Goal: Navigation & Orientation: Find specific page/section

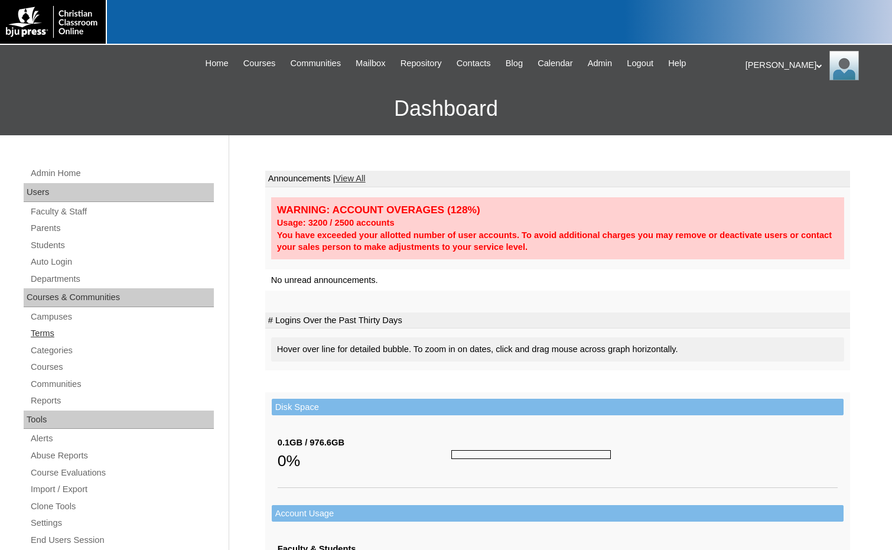
click at [99, 331] on link "Terms" at bounding box center [122, 333] width 184 height 15
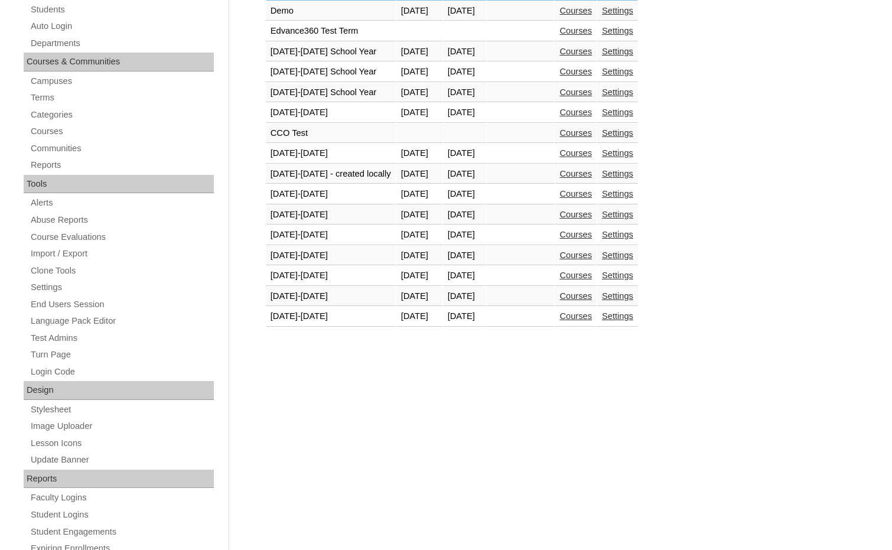
scroll to position [236, 0]
click at [574, 320] on link "Courses" at bounding box center [575, 315] width 32 height 9
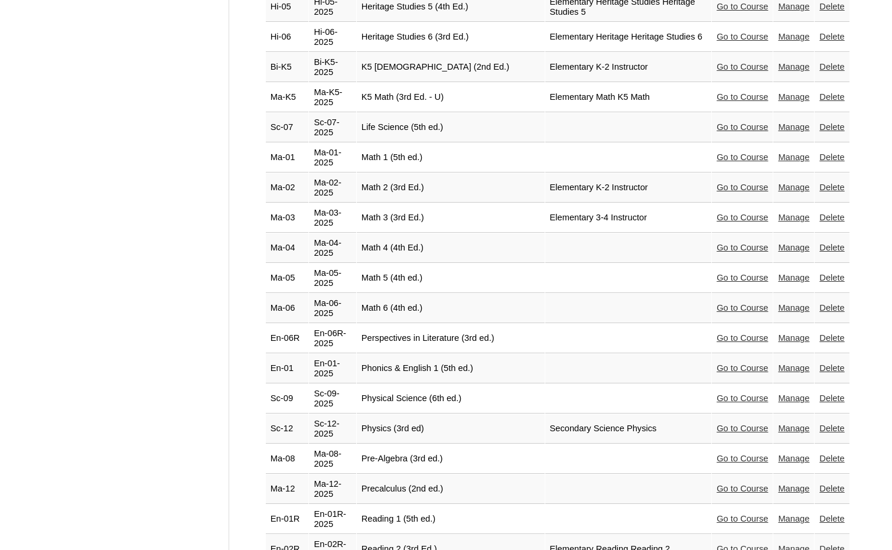
scroll to position [1937, 0]
